Goal: Task Accomplishment & Management: Manage account settings

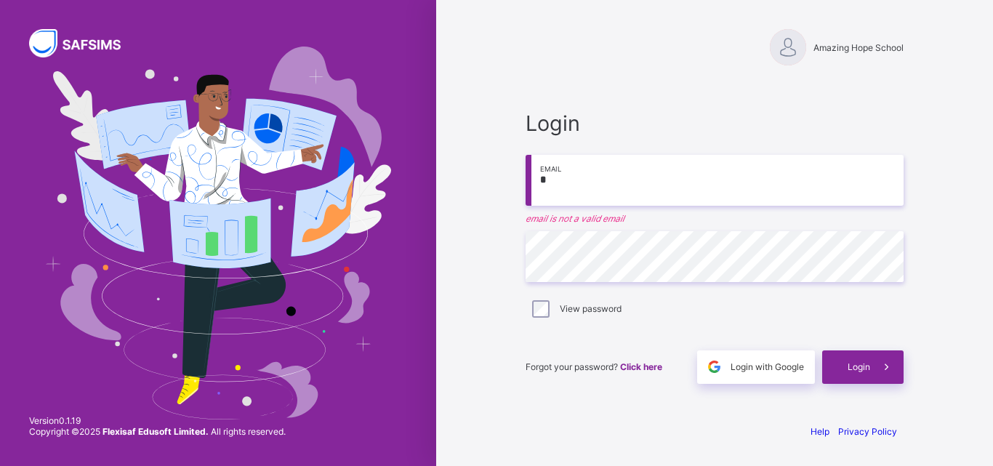
type input "**********"
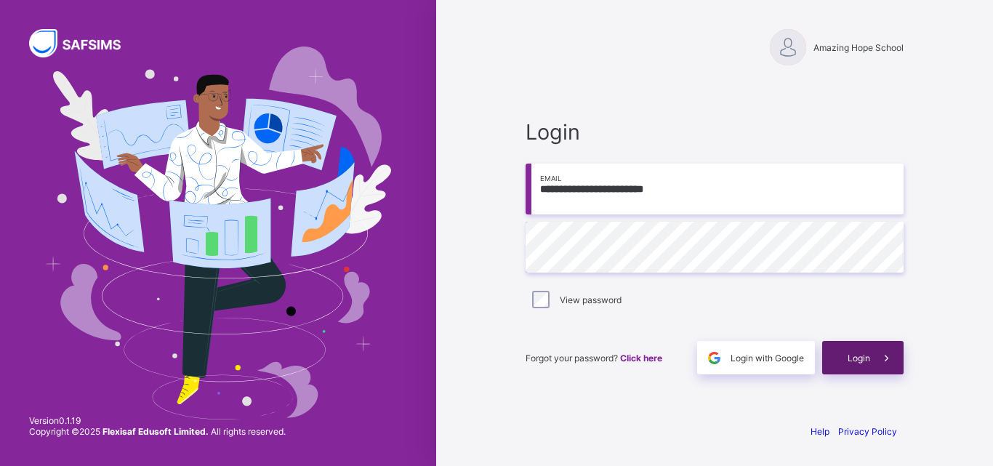
click at [877, 353] on span at bounding box center [887, 357] width 33 height 33
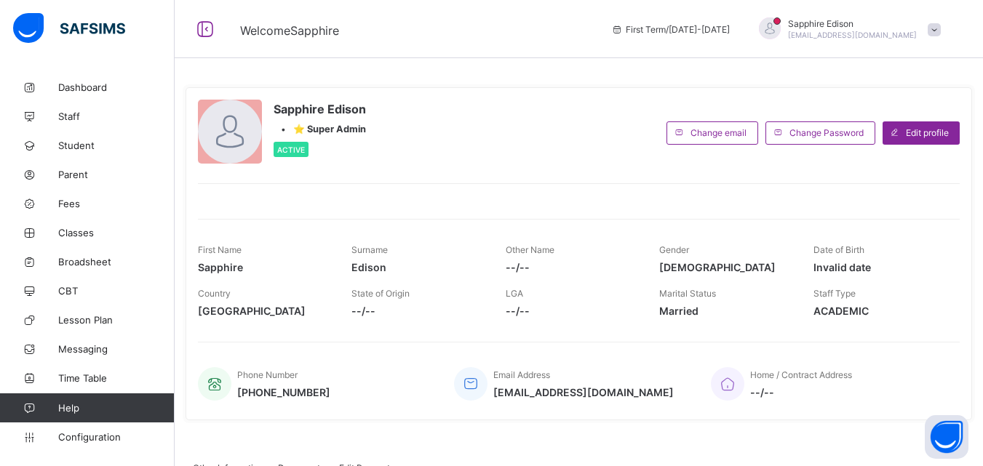
click at [483, 27] on span "Welcome Sapphire" at bounding box center [414, 29] width 349 height 19
click at [945, 60] on div "Sapphire Edison • ⭐ Super Admin Active Change email Change Password Edit profil…" at bounding box center [579, 363] width 808 height 727
click at [87, 91] on span "Dashboard" at bounding box center [116, 87] width 116 height 12
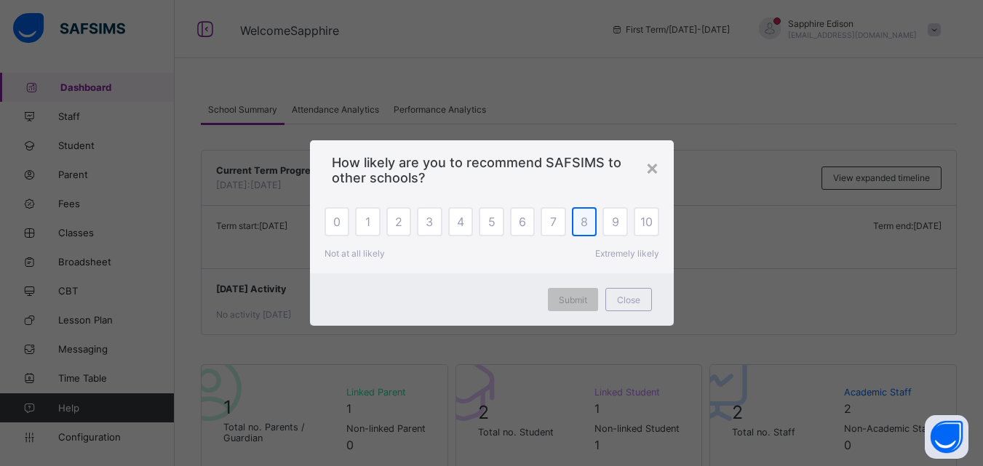
click at [585, 225] on span "8" at bounding box center [583, 222] width 7 height 15
click at [583, 300] on span "Submit" at bounding box center [573, 300] width 28 height 11
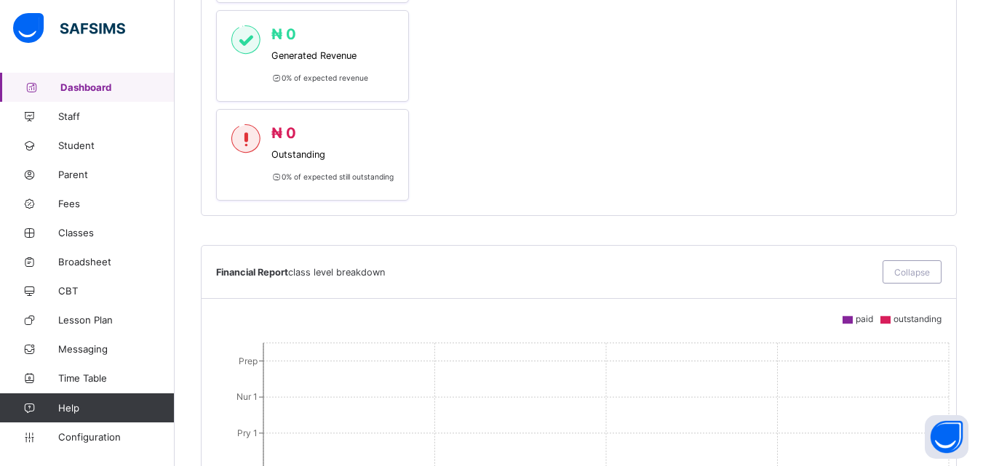
scroll to position [823, 0]
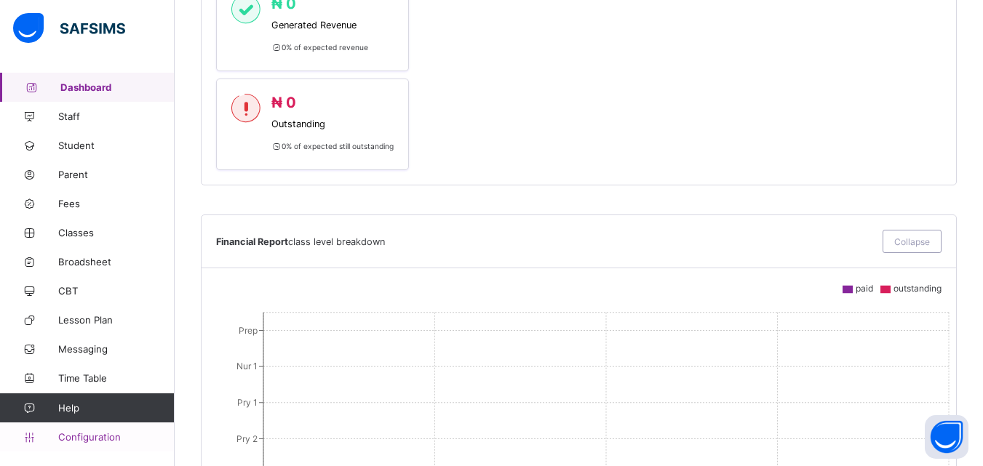
click at [120, 436] on span "Configuration" at bounding box center [116, 437] width 116 height 12
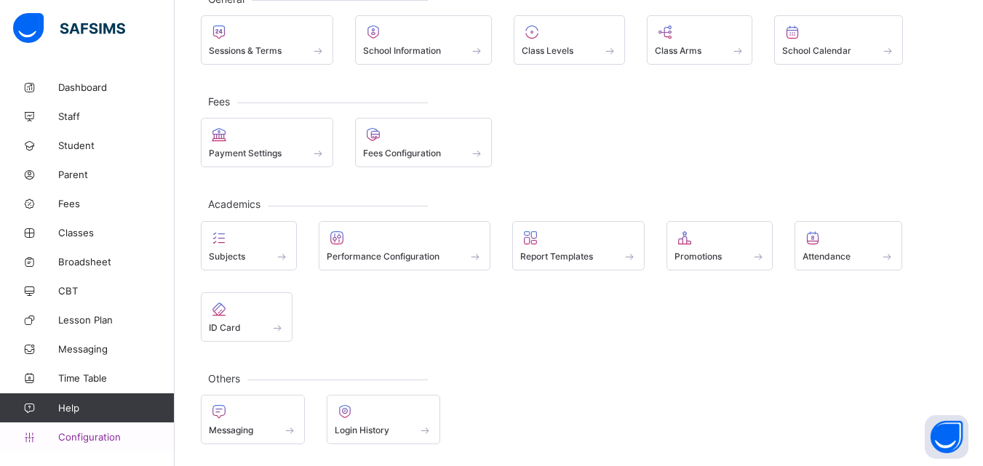
scroll to position [103, 0]
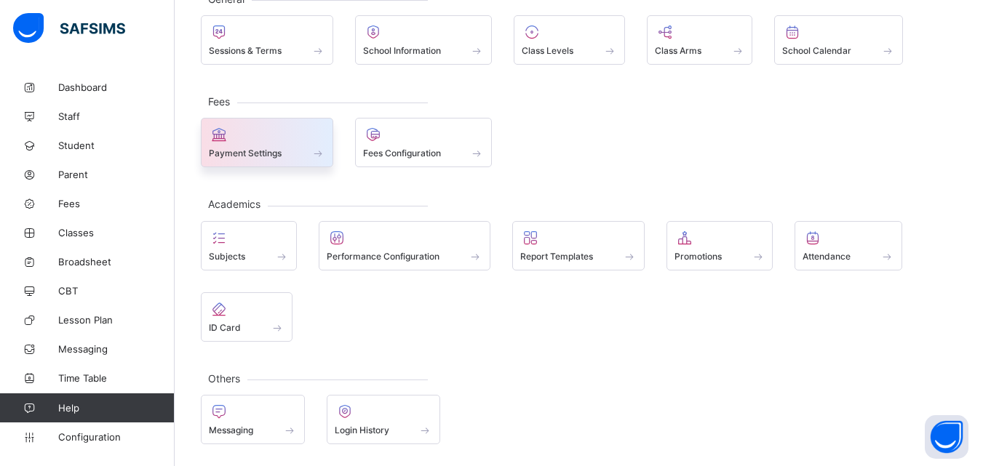
click at [306, 145] on span at bounding box center [267, 145] width 116 height 4
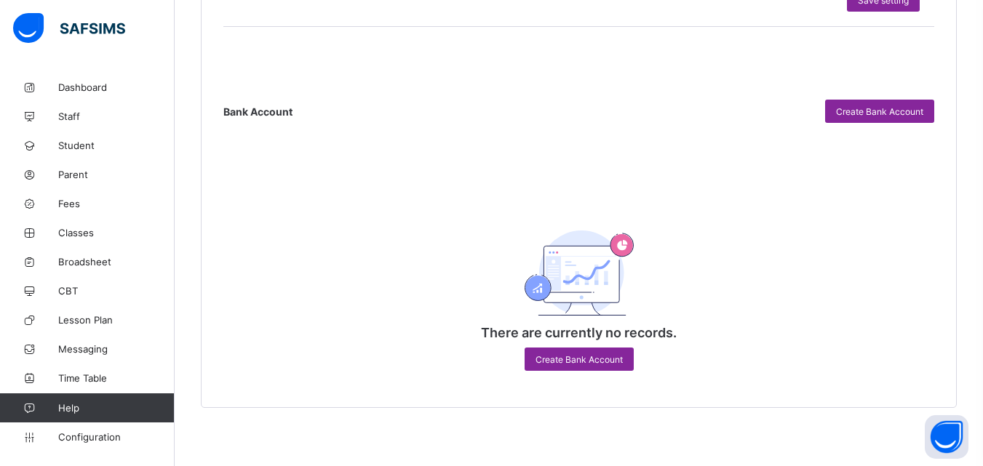
scroll to position [791, 0]
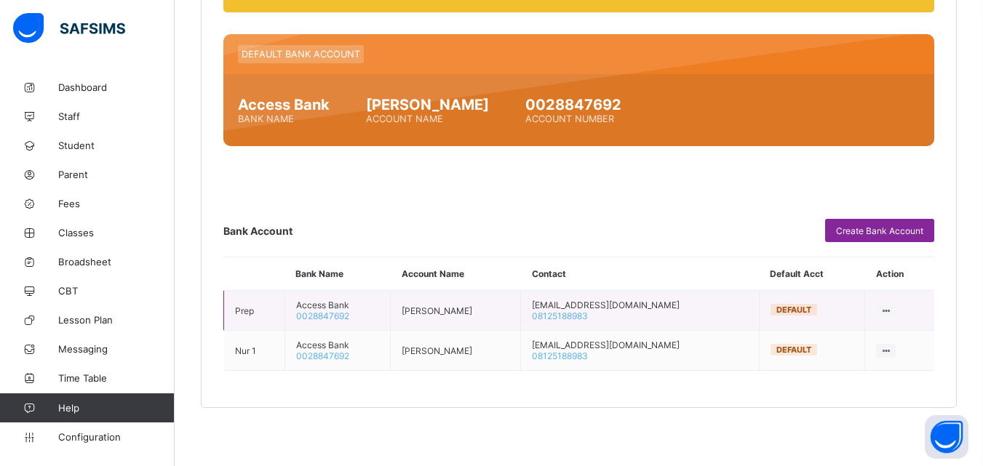
click at [889, 312] on icon at bounding box center [885, 310] width 12 height 11
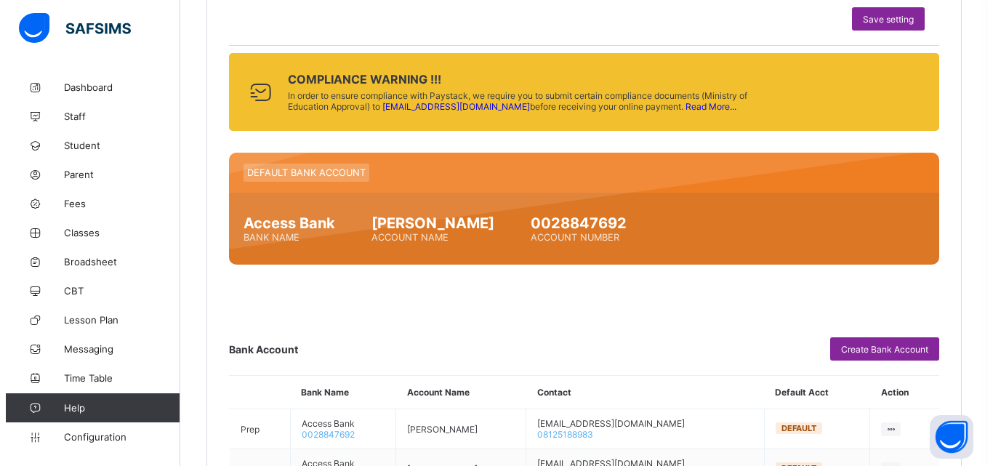
scroll to position [675, 0]
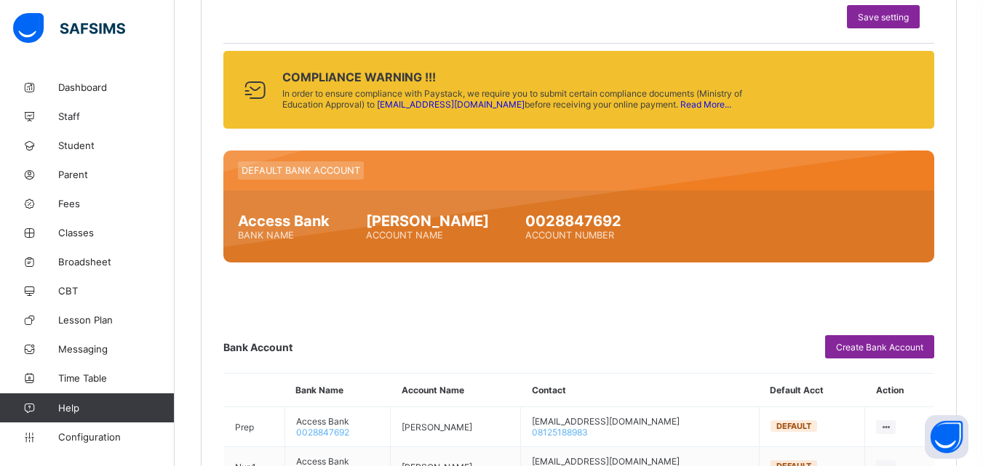
click at [680, 104] on link "Read More..." at bounding box center [705, 104] width 51 height 11
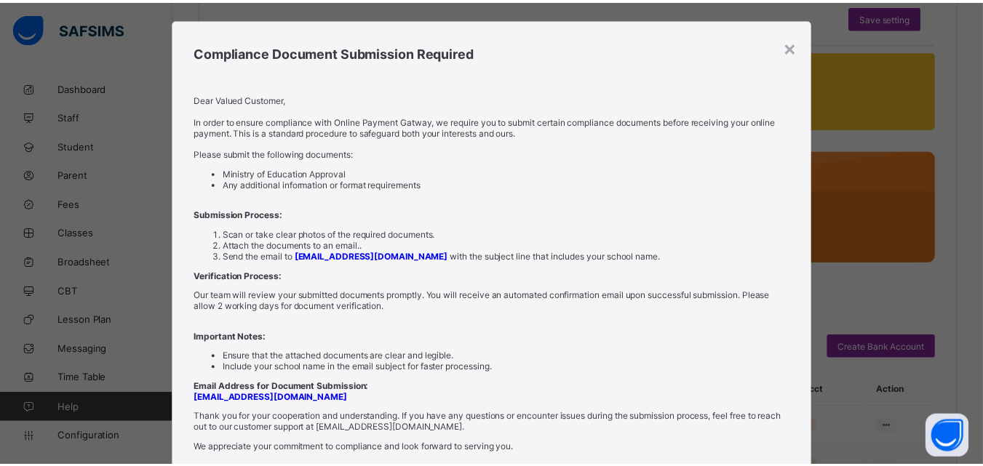
scroll to position [0, 0]
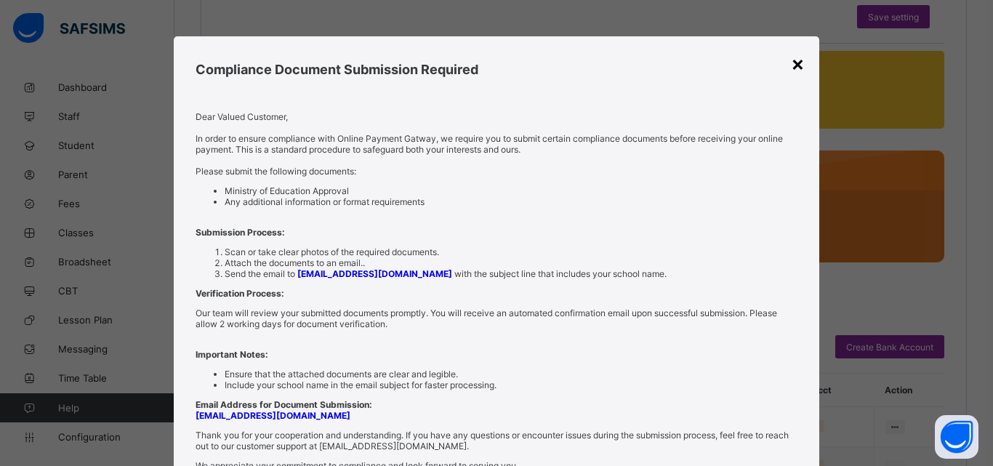
click at [791, 60] on div "×" at bounding box center [798, 63] width 14 height 25
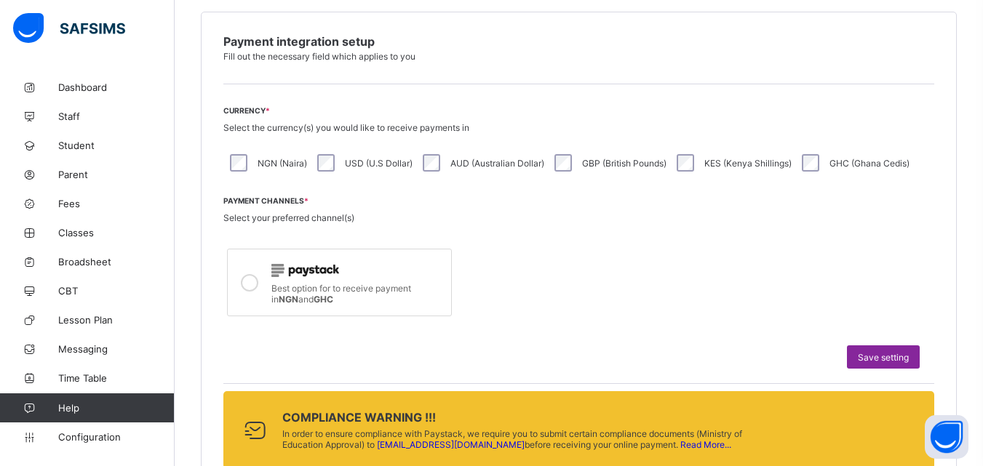
scroll to position [332, 0]
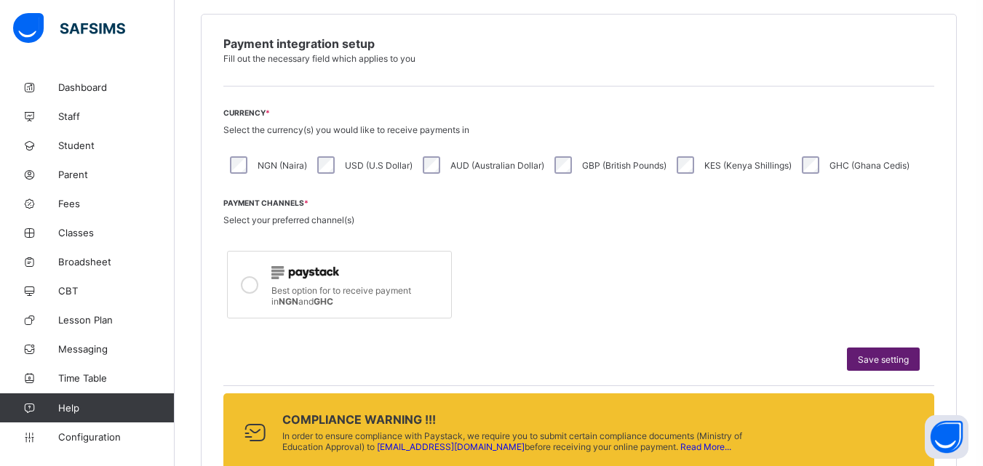
click at [880, 356] on span "Save setting" at bounding box center [882, 359] width 51 height 11
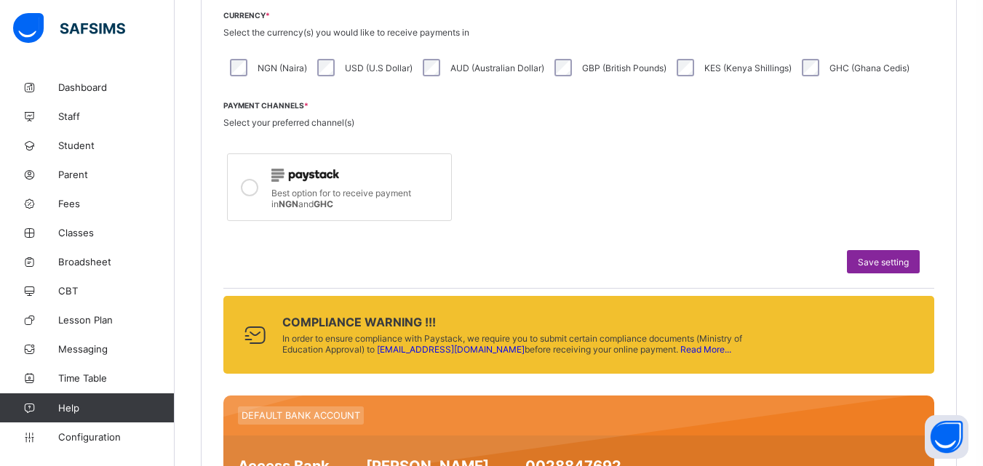
scroll to position [220, 0]
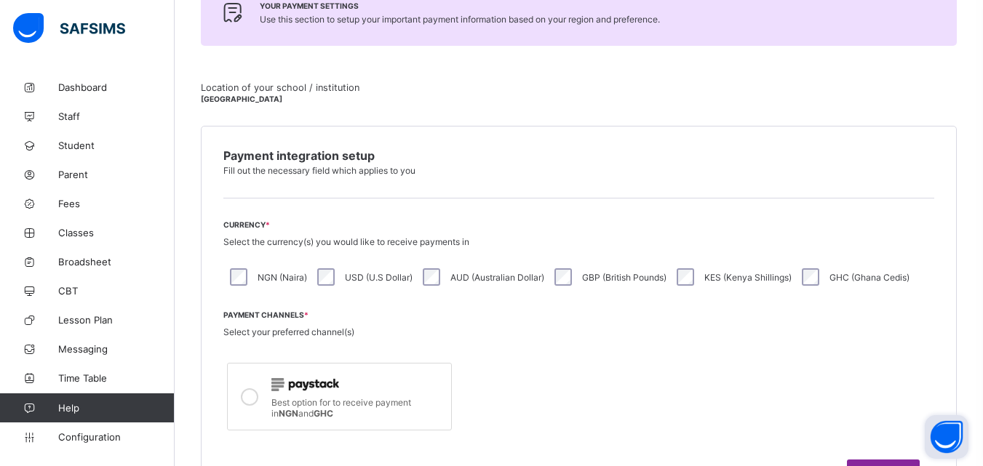
click at [945, 436] on button "Open asap" at bounding box center [946, 437] width 44 height 44
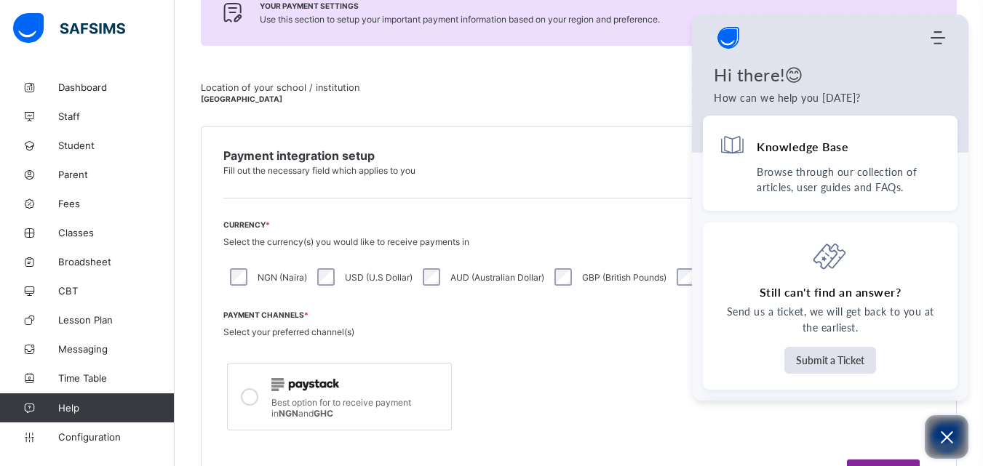
click at [945, 436] on icon "Open asap" at bounding box center [946, 437] width 12 height 12
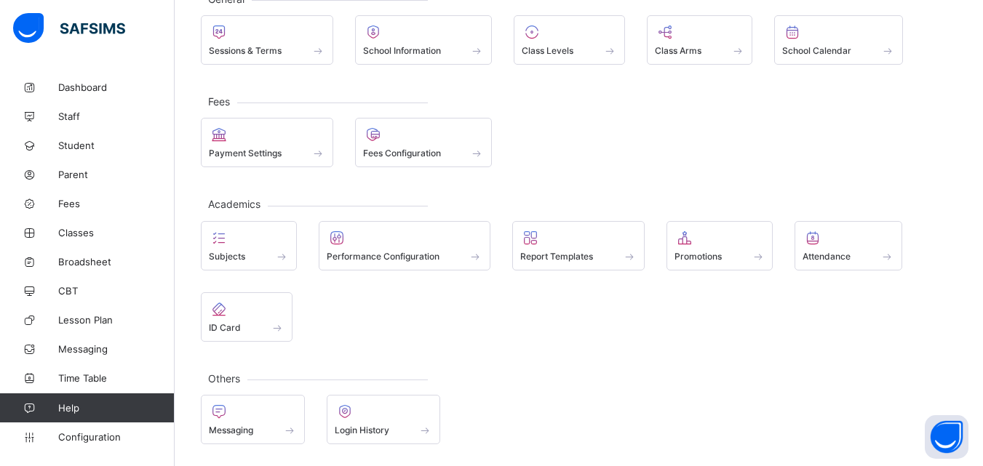
scroll to position [103, 0]
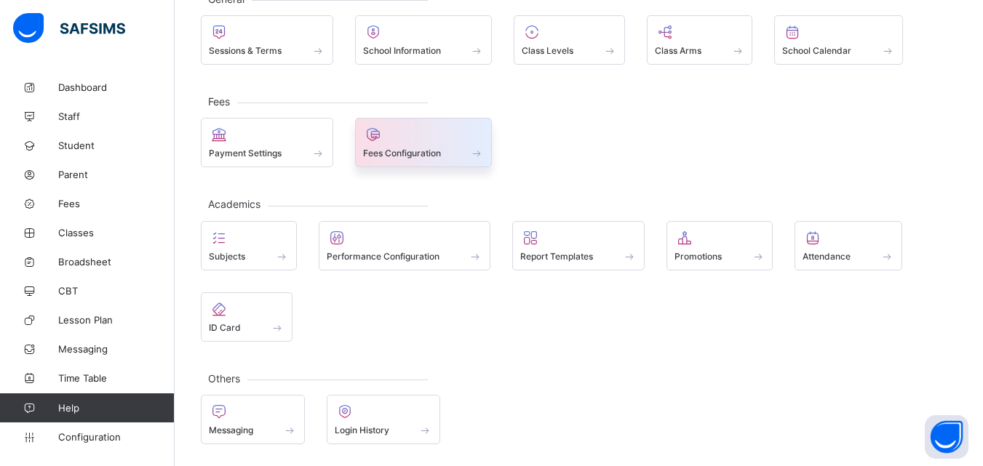
click at [384, 132] on div at bounding box center [423, 134] width 121 height 17
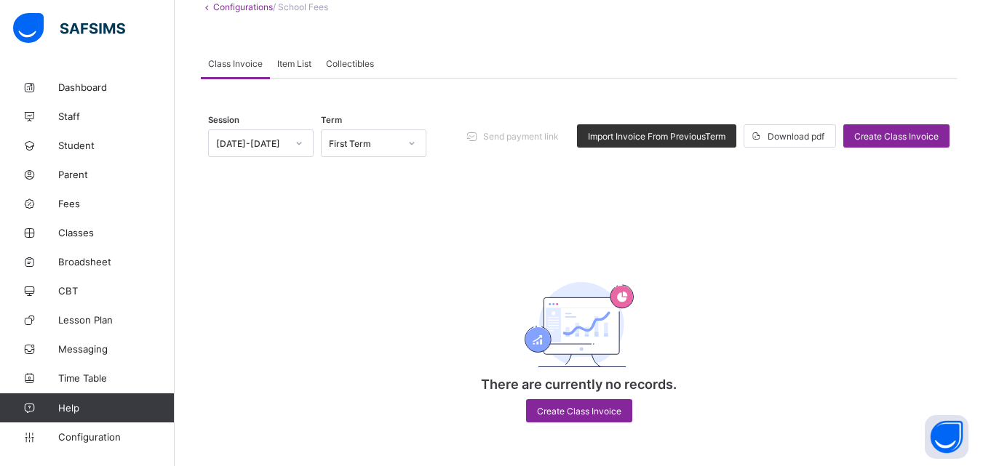
scroll to position [95, 0]
click at [340, 60] on span "Collectibles" at bounding box center [350, 63] width 48 height 11
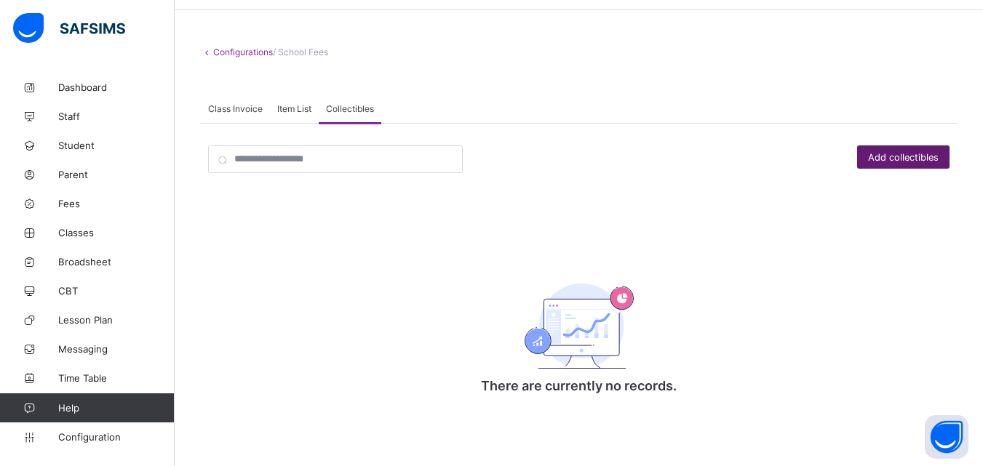
click at [888, 152] on span "Add collectibles" at bounding box center [903, 157] width 71 height 11
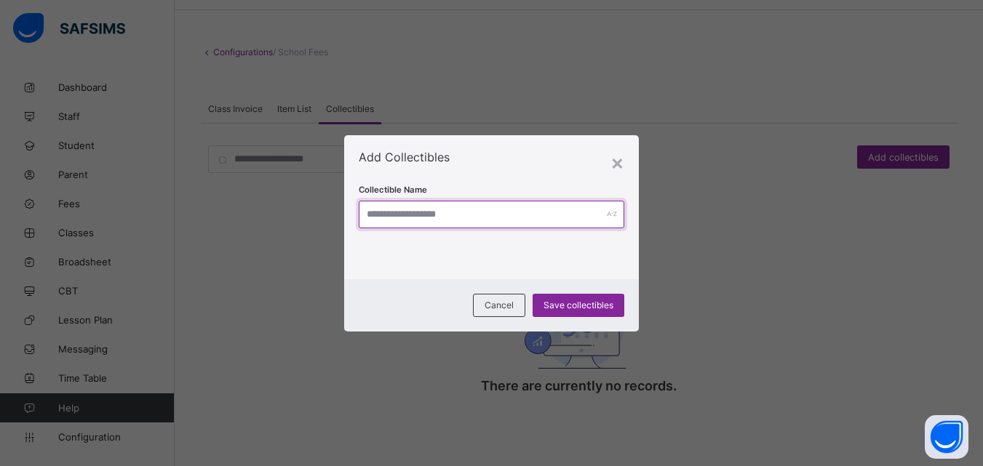
click at [527, 223] on input "text" at bounding box center [491, 215] width 265 height 28
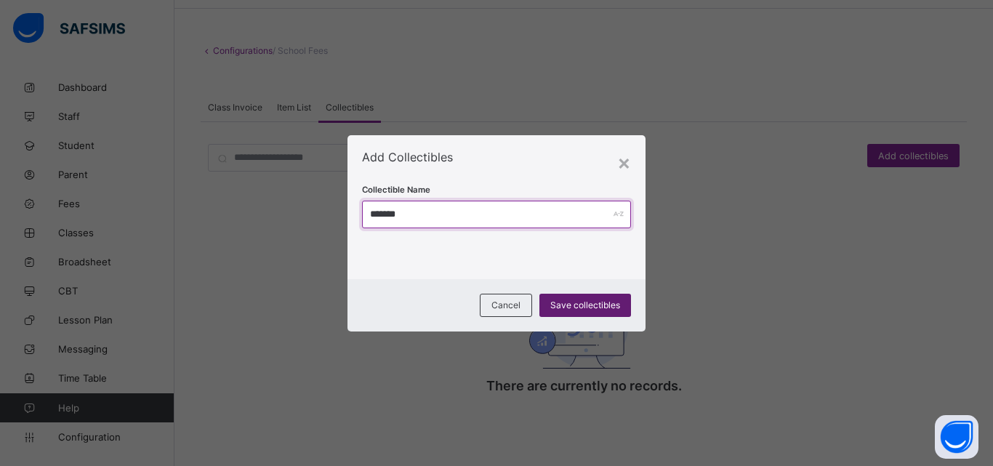
type input "*******"
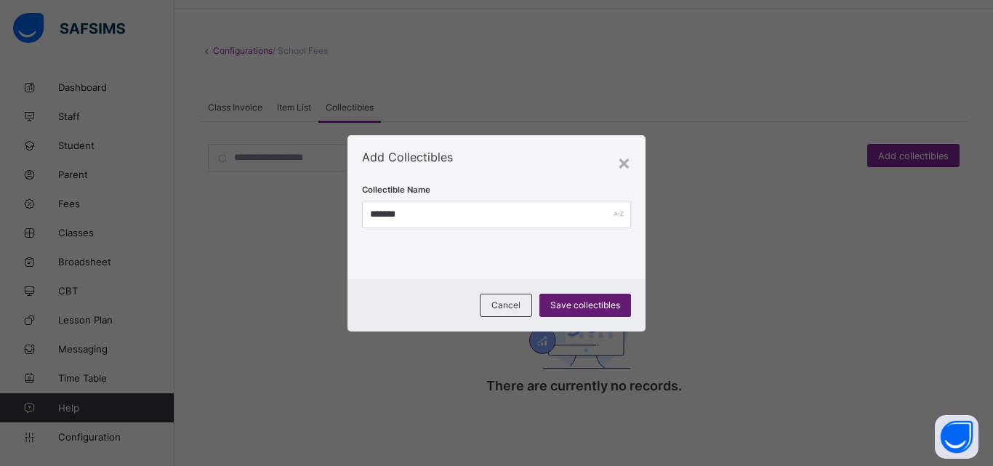
click at [580, 305] on span "Save collectibles" at bounding box center [586, 305] width 70 height 11
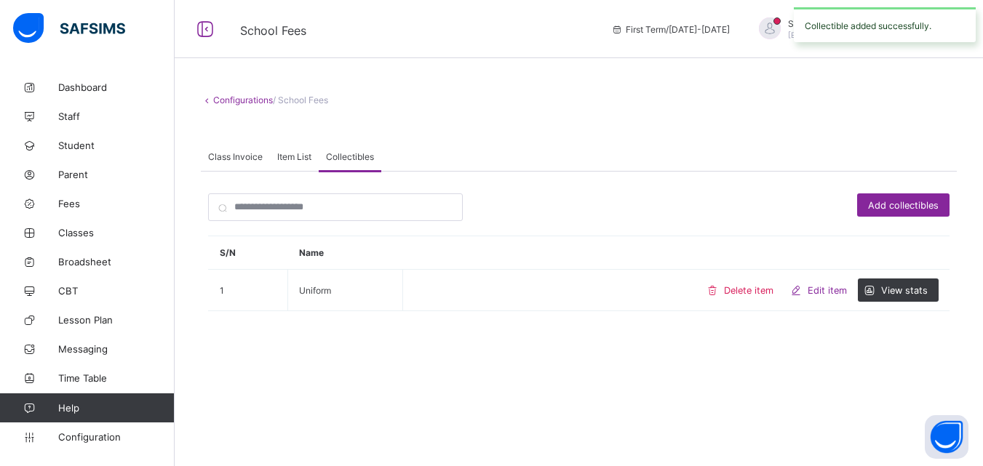
scroll to position [0, 0]
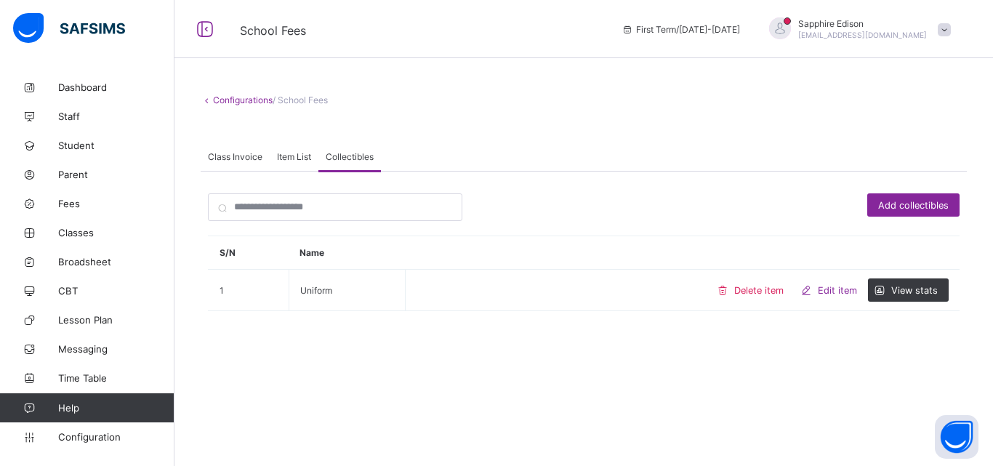
click at [297, 156] on span "Item List" at bounding box center [294, 156] width 34 height 11
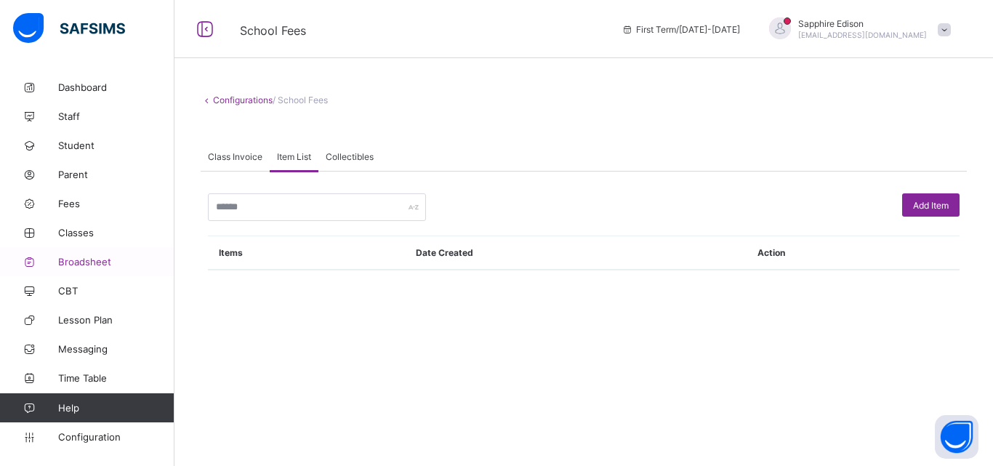
click at [97, 266] on span "Broadsheet" at bounding box center [116, 262] width 116 height 12
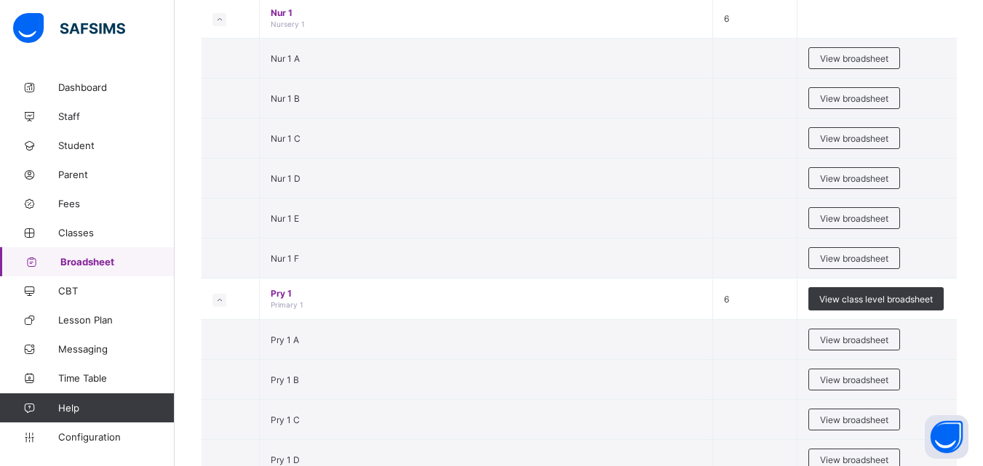
scroll to position [45, 0]
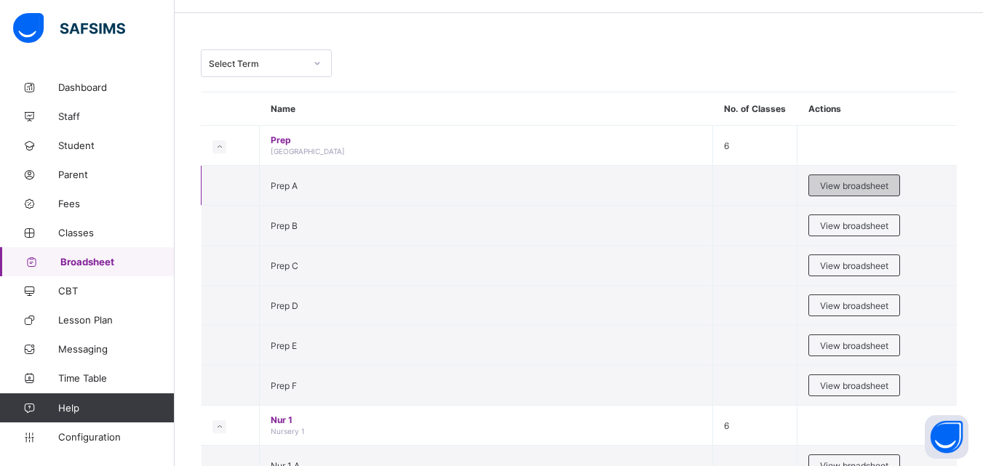
click at [863, 190] on span "View broadsheet" at bounding box center [854, 185] width 68 height 11
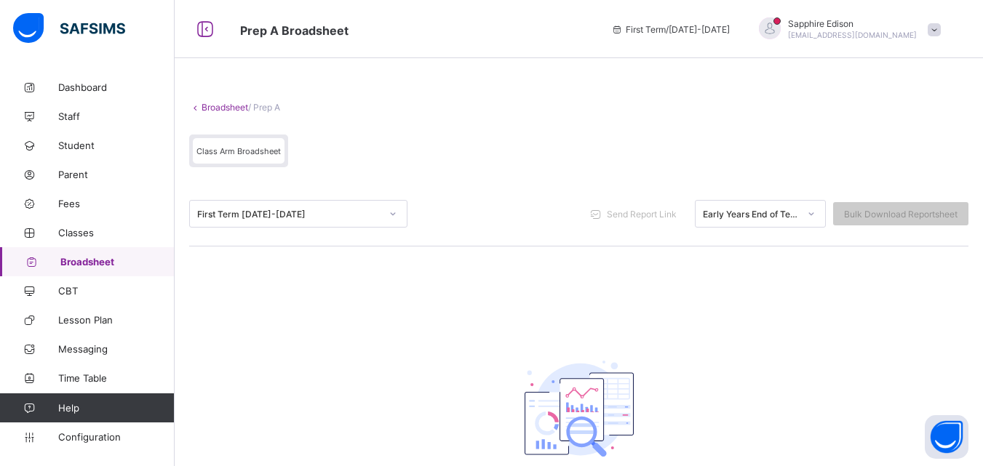
click at [200, 103] on icon at bounding box center [195, 107] width 12 height 11
click at [193, 108] on icon at bounding box center [195, 107] width 12 height 11
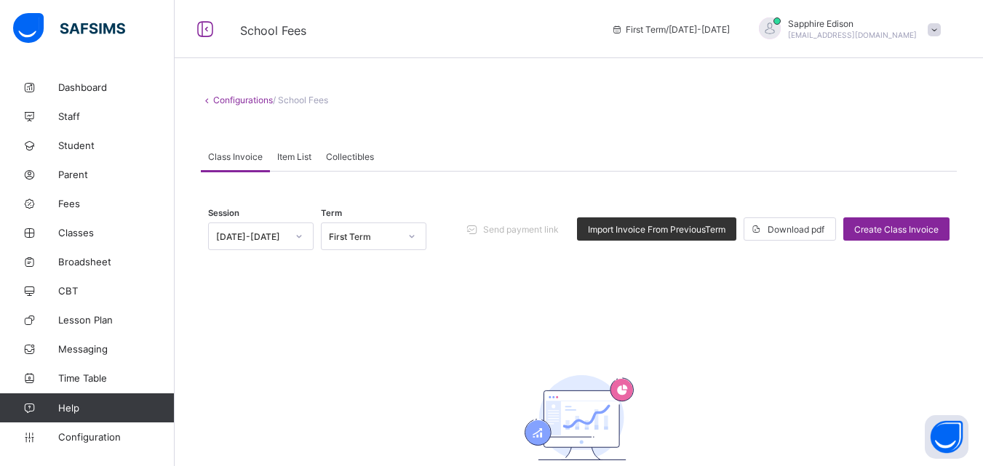
click at [940, 31] on span at bounding box center [933, 29] width 13 height 13
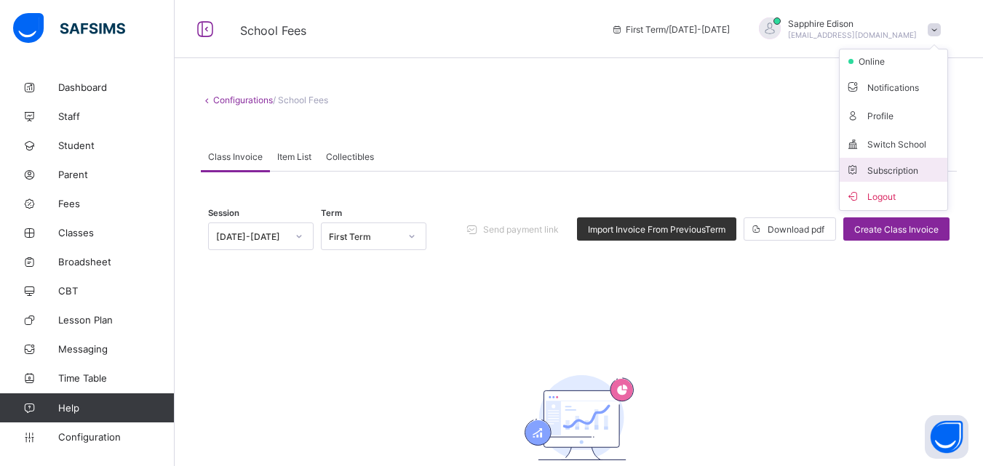
click at [918, 171] on span "Subscription" at bounding box center [881, 170] width 73 height 11
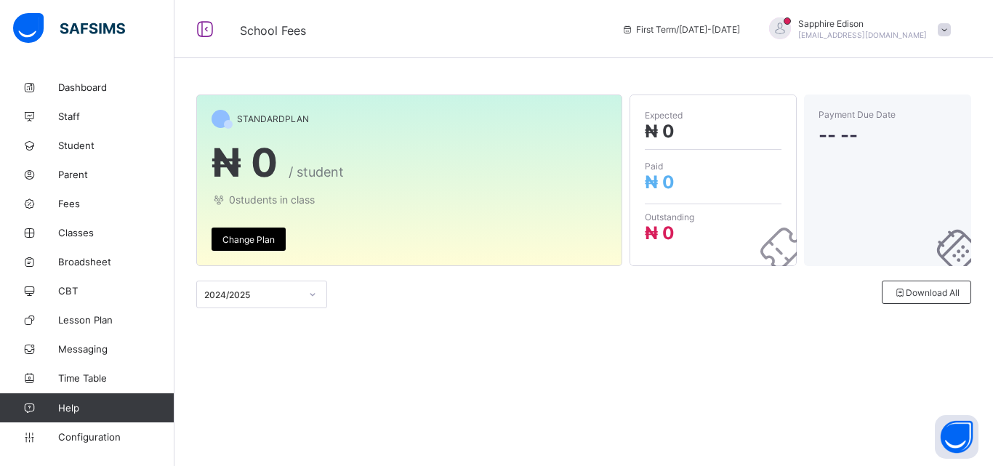
click at [290, 199] on span "0 students in class" at bounding box center [410, 199] width 396 height 12
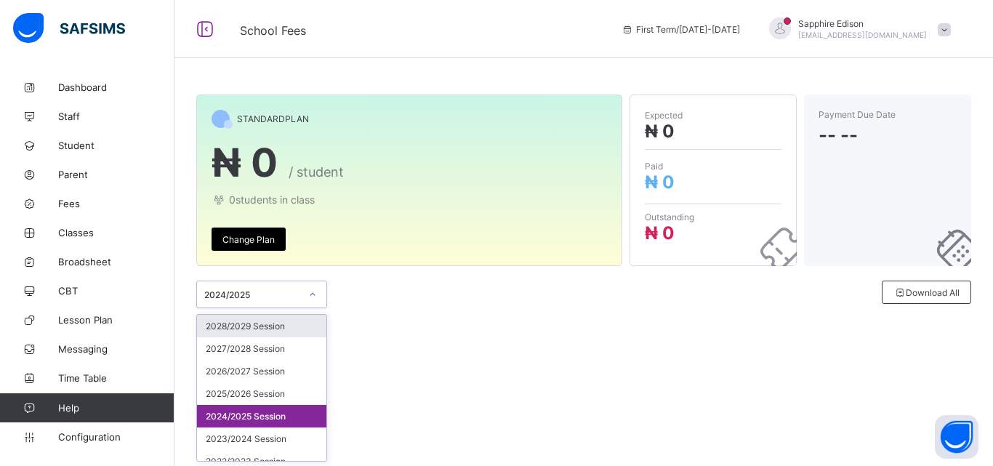
click at [313, 292] on icon at bounding box center [312, 294] width 9 height 15
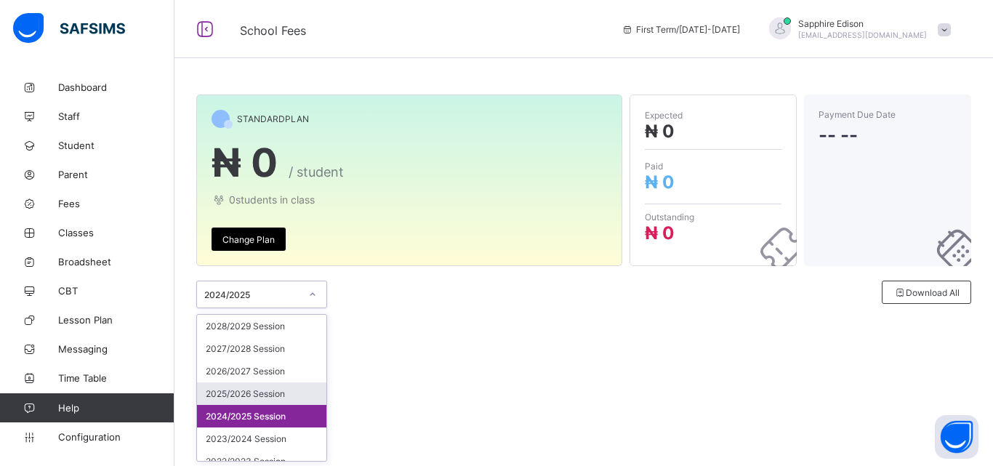
click at [258, 390] on div "2025/2026 Session" at bounding box center [261, 394] width 129 height 23
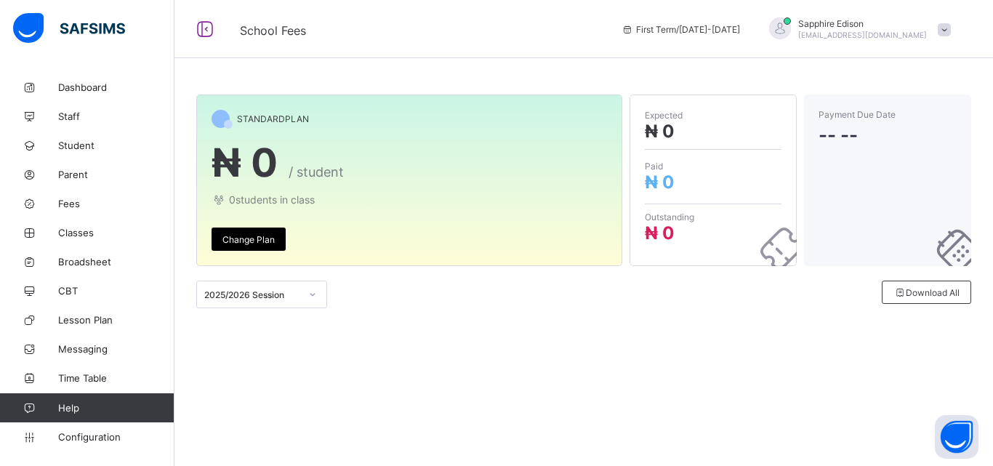
click at [241, 240] on span "Change Plan" at bounding box center [249, 239] width 52 height 11
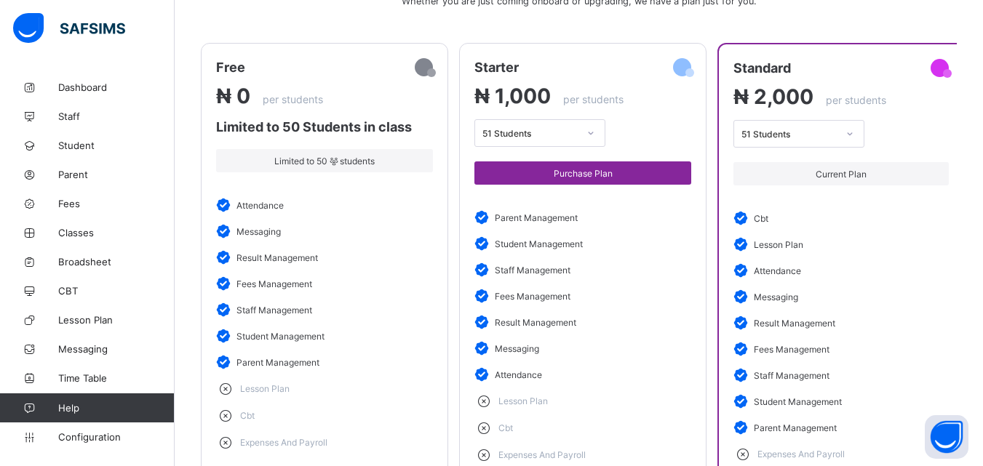
scroll to position [179, 0]
click at [849, 135] on icon at bounding box center [849, 133] width 9 height 15
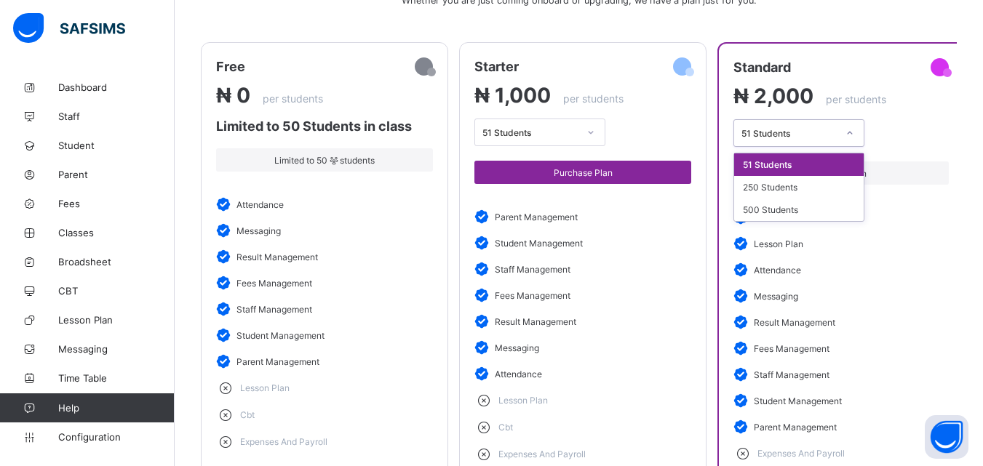
scroll to position [252, 0]
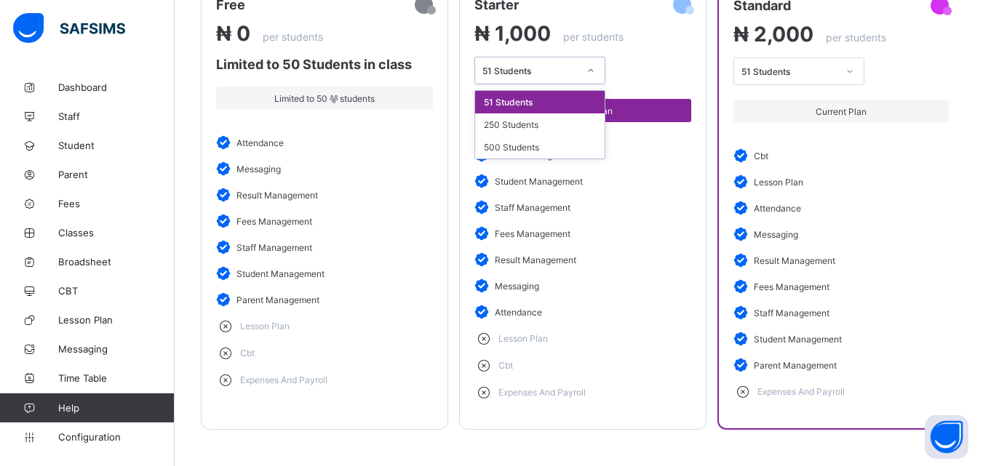
click at [587, 63] on icon at bounding box center [590, 70] width 9 height 15
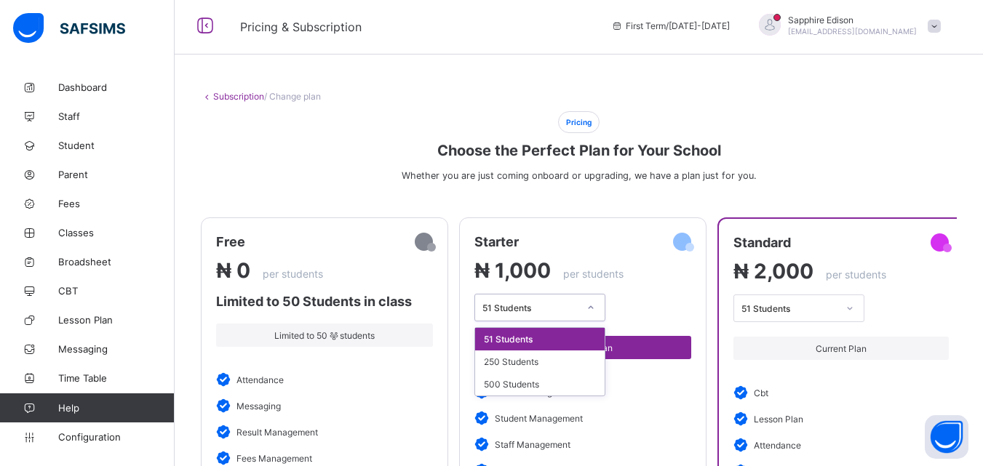
scroll to position [0, 0]
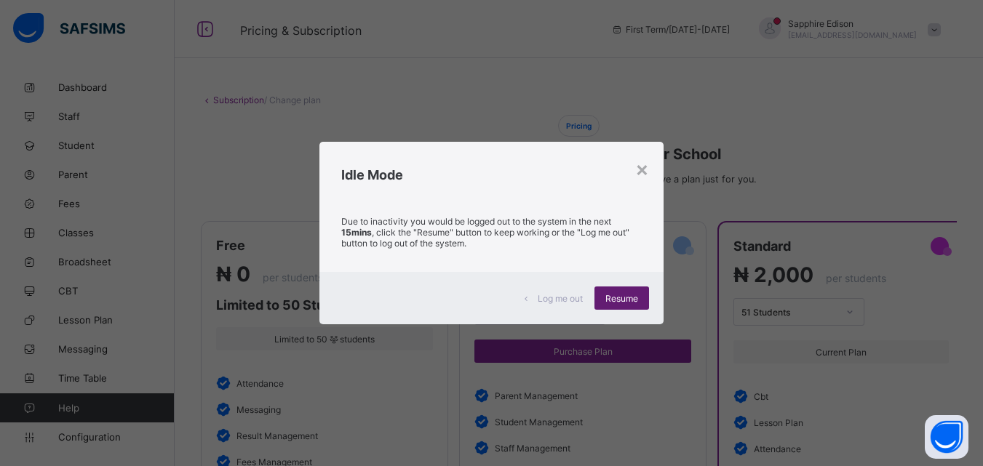
click at [630, 297] on span "Resume" at bounding box center [621, 298] width 33 height 11
